Goal: Information Seeking & Learning: Check status

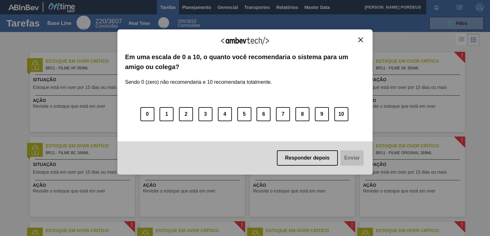
click at [439, 21] on div "Agradecemos seu feedback! Em uma escala de 0 a 10, o quanto você recomendaria o…" at bounding box center [245, 118] width 490 height 236
click at [359, 40] on img "Close" at bounding box center [360, 39] width 5 height 5
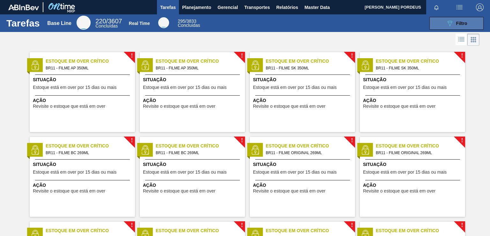
click at [443, 25] on button "089F7B8B-B2A5-4AFE-B5C0-19BA573D28AC Filtro" at bounding box center [457, 23] width 54 height 13
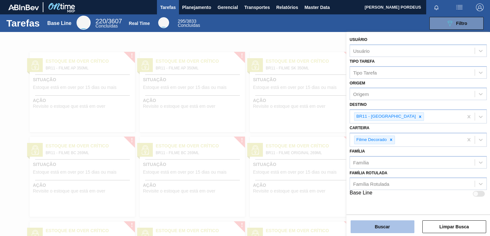
click at [386, 226] on button "Buscar" at bounding box center [383, 226] width 64 height 13
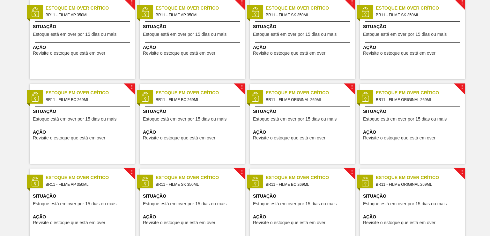
scroll to position [57, 0]
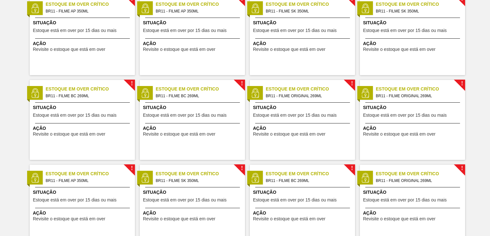
click at [309, 137] on div "! Estoque em Over Crítico BR11 - FILME ORIGINAL 269ML Situação Estoque está em …" at bounding box center [302, 120] width 105 height 80
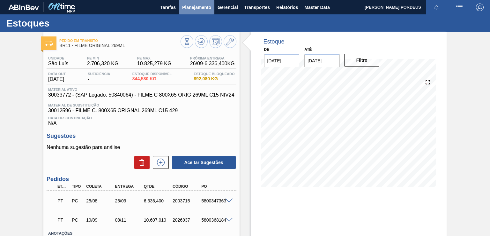
click at [192, 4] on span "Planejamento" at bounding box center [196, 8] width 29 height 8
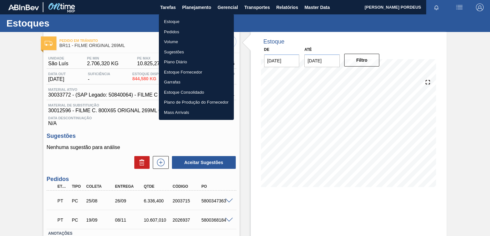
click at [181, 23] on li "Estoque" at bounding box center [196, 22] width 75 height 10
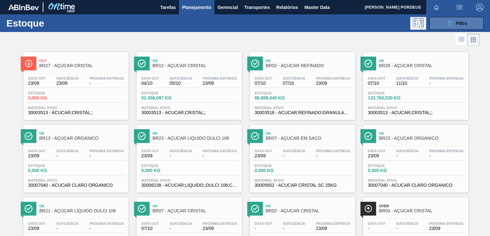
click at [463, 26] on div "089F7B8B-B2A5-4AFE-B5C0-19BA573D28AC Filtro" at bounding box center [456, 23] width 21 height 8
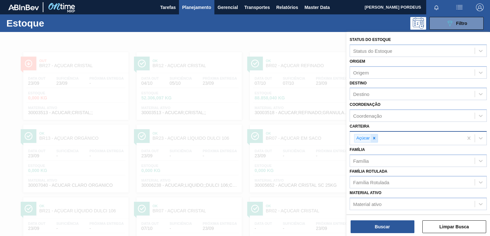
click at [374, 136] on icon at bounding box center [374, 138] width 4 height 4
click at [377, 136] on div "Carteira" at bounding box center [412, 136] width 125 height 9
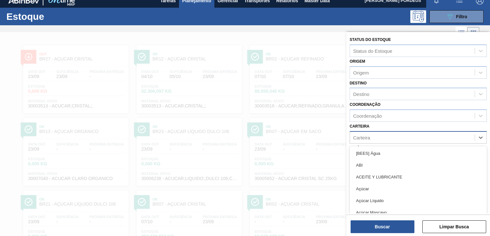
scroll to position [8, 0]
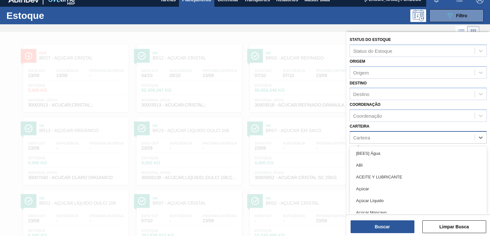
click at [378, 137] on div "Carteira" at bounding box center [412, 136] width 125 height 9
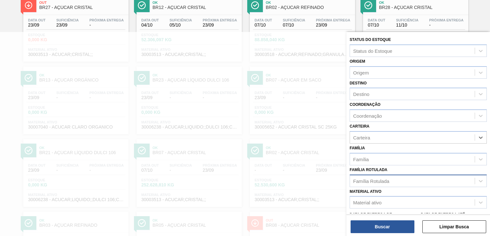
click at [381, 179] on div "Família Rotulada" at bounding box center [371, 180] width 36 height 5
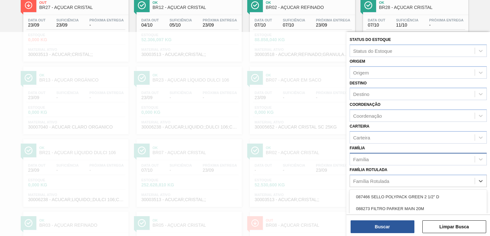
scroll to position [87, 0]
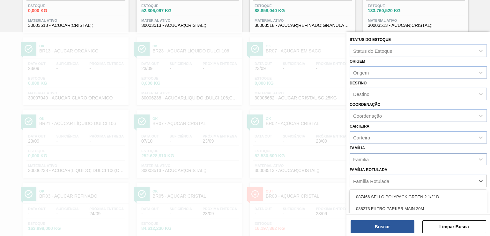
click at [383, 155] on div "Família" at bounding box center [412, 158] width 125 height 9
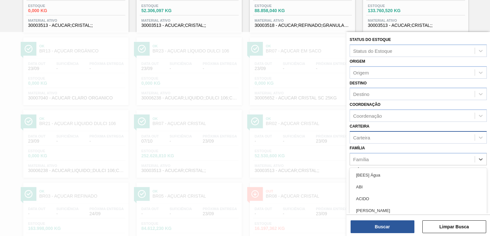
scroll to position [95, 0]
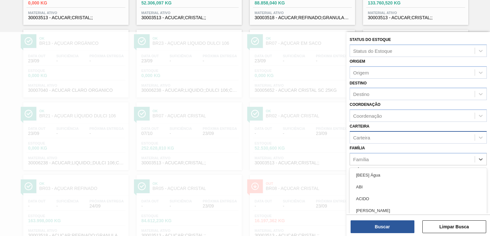
click at [376, 134] on div "Carteira" at bounding box center [412, 136] width 125 height 9
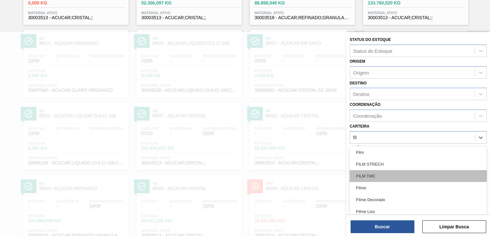
type input "film"
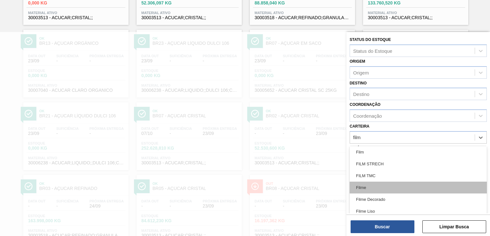
scroll to position [1, 0]
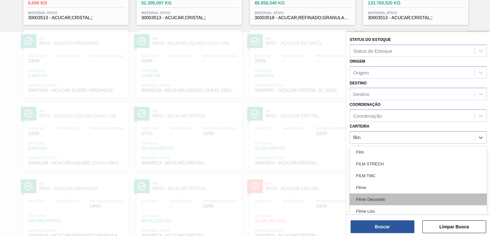
click at [379, 199] on div "Filme Decorado" at bounding box center [418, 199] width 137 height 12
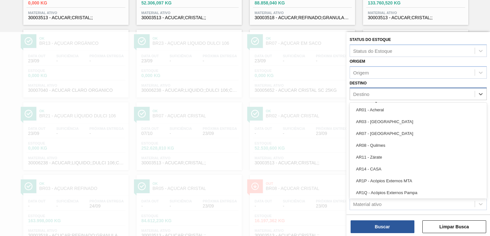
click at [365, 93] on div "Destino" at bounding box center [361, 93] width 16 height 5
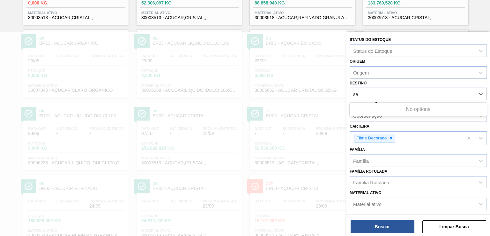
type input "s"
type input "lu"
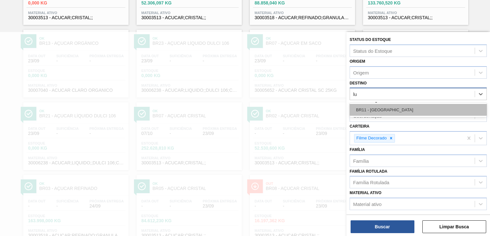
click at [374, 108] on div "BR11 - [GEOGRAPHIC_DATA]" at bounding box center [418, 110] width 137 height 12
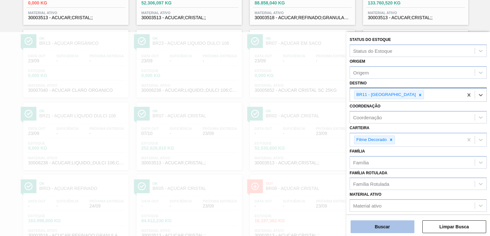
click at [383, 230] on button "Buscar" at bounding box center [383, 226] width 64 height 13
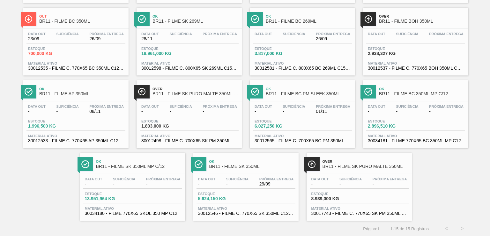
scroll to position [0, 0]
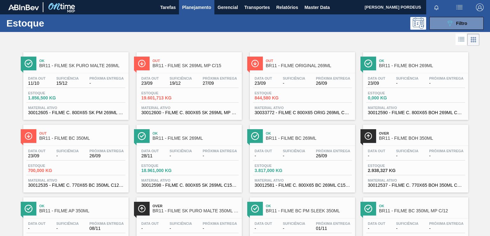
drag, startPoint x: 311, startPoint y: 80, endPoint x: 251, endPoint y: 85, distance: 59.5
click at [251, 85] on div "Data [DATE] Suficiência - Próxima Entrega 26/09 Estoque 844,580 KG Material ati…" at bounding box center [302, 94] width 105 height 43
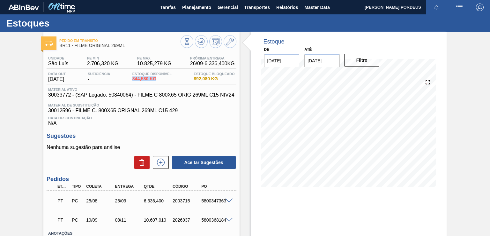
drag, startPoint x: 135, startPoint y: 77, endPoint x: 172, endPoint y: 81, distance: 37.8
click at [172, 81] on span "844,580 KG" at bounding box center [151, 78] width 39 height 5
drag, startPoint x: 133, startPoint y: 76, endPoint x: 156, endPoint y: 78, distance: 22.7
click at [156, 78] on div "Estoque Disponível 844,580 KG" at bounding box center [152, 77] width 42 height 10
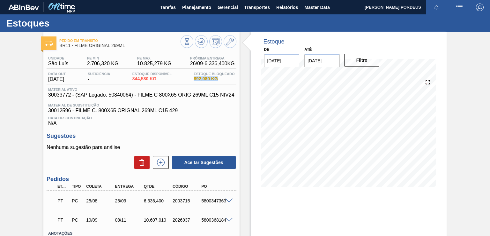
drag, startPoint x: 194, startPoint y: 77, endPoint x: 236, endPoint y: 83, distance: 42.6
click at [236, 83] on div "Unidade São Luís PE MIN 2.706,320 KG PE MAX 10.825,279 KG Próxima Entrega 26/09…" at bounding box center [141, 165] width 196 height 225
click at [169, 79] on span "844,580 KG" at bounding box center [151, 78] width 39 height 5
drag, startPoint x: 183, startPoint y: 62, endPoint x: 236, endPoint y: 66, distance: 52.9
click at [236, 66] on div "Unidade São Luís PE MIN 2.706,320 KG PE MAX 10.825,279 KG Próxima Entrega 26/09…" at bounding box center [142, 62] width 190 height 12
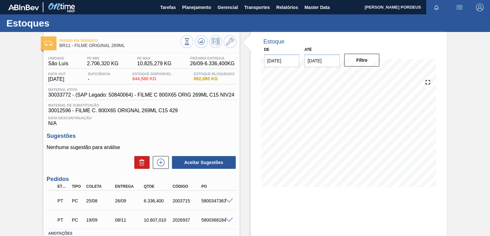
click at [240, 67] on div "Estoque De [DATE] Até [DATE] Filtro 23/09 Projeção de Estoque 844.58 [DOMAIN_NA…" at bounding box center [343, 156] width 207 height 249
click at [247, 85] on div "Estoque De [DATE] Até [DATE] Filtro 23/09 Projeção de Estoque 844.58 [DOMAIN_NA…" at bounding box center [343, 156] width 207 height 249
